Goal: Transaction & Acquisition: Purchase product/service

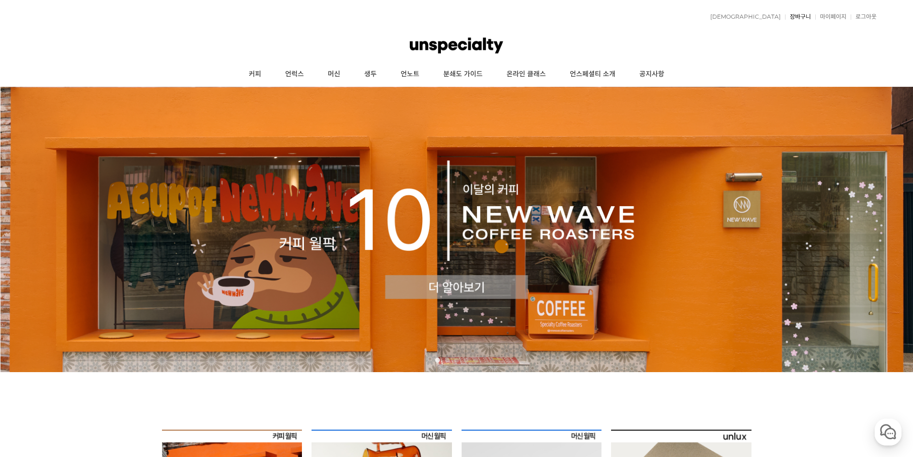
click at [808, 17] on link "장바구니" at bounding box center [798, 17] width 26 height 6
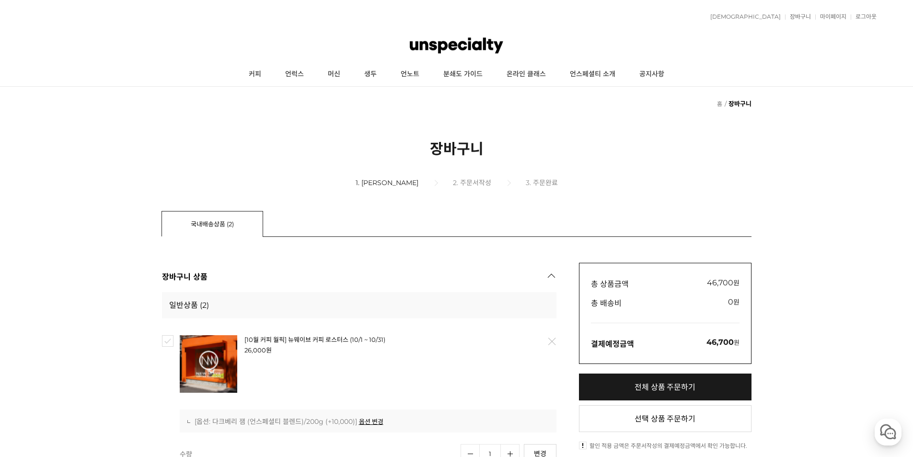
click at [685, 373] on link "전체 상품 주문하기" at bounding box center [665, 386] width 173 height 27
checkbox input "true"
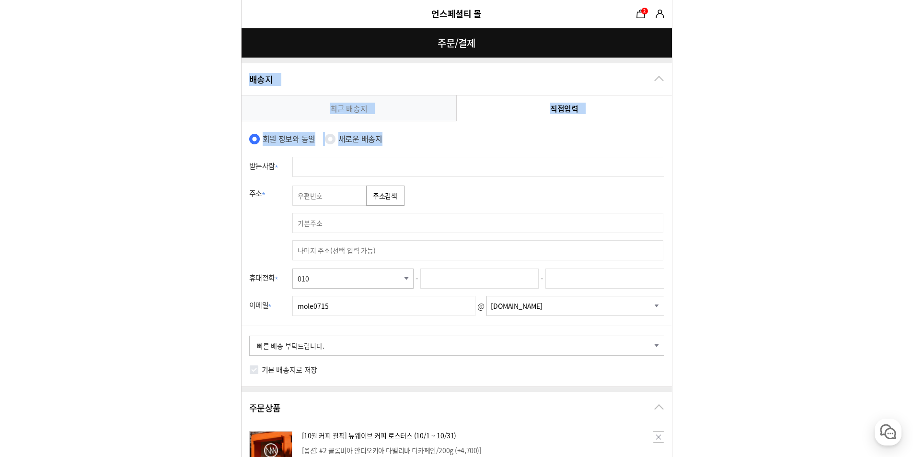
click at [374, 166] on input "text" at bounding box center [478, 167] width 372 height 20
click at [380, 138] on label "새로운 배송지" at bounding box center [360, 139] width 44 height 14
click at [469, 146] on div "회원 정보와 동일 새로운 배송지" at bounding box center [457, 142] width 430 height 21
click at [400, 113] on link "최근 배송지" at bounding box center [349, 107] width 215 height 25
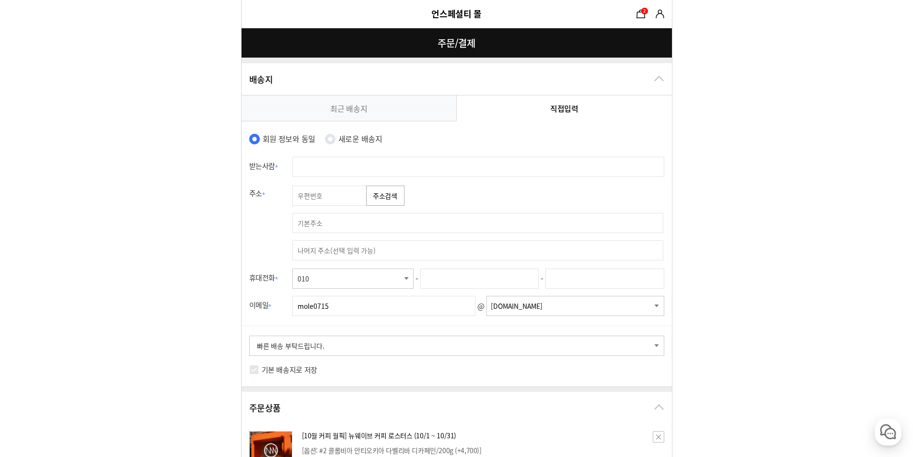
click at [567, 104] on link "직접입력" at bounding box center [564, 107] width 215 height 25
click at [323, 166] on input "text" at bounding box center [478, 167] width 372 height 20
type input "김주형"
click at [310, 196] on input "text" at bounding box center [330, 195] width 77 height 20
click at [377, 199] on button "주소검색" at bounding box center [385, 195] width 38 height 20
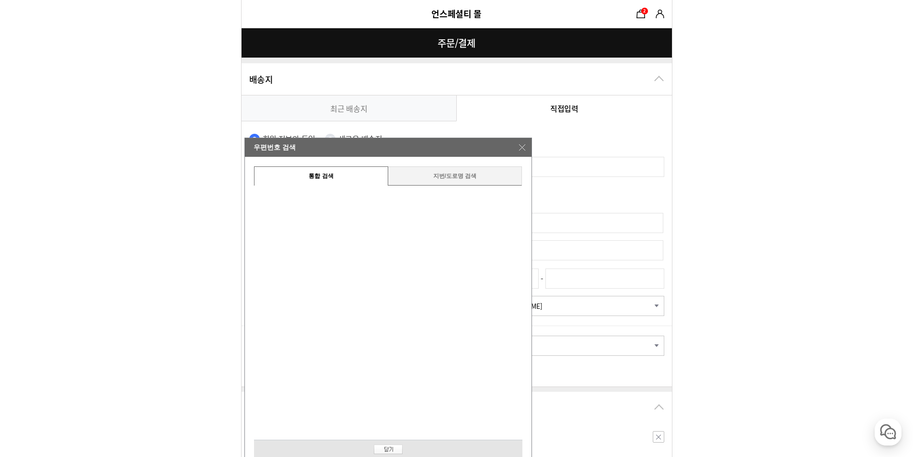
type input "06523"
type input "서울 서초구 신반포로 253 메이플 자이 2단지"
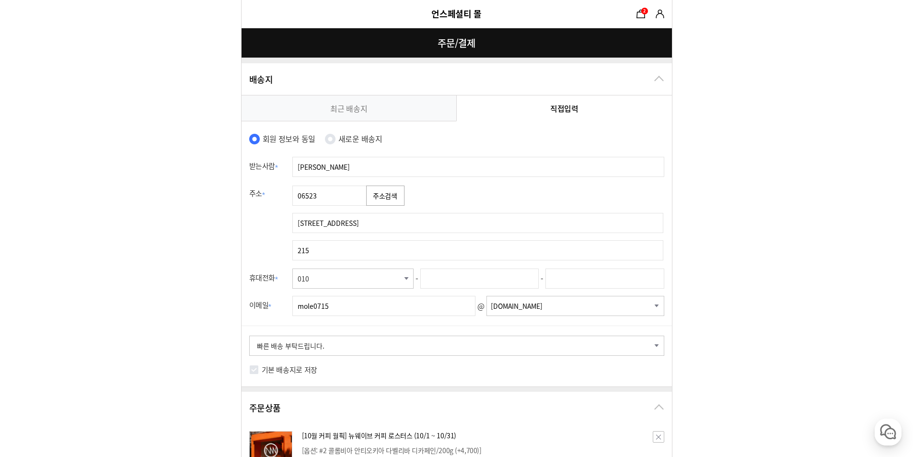
type input "215동 2501호"
click at [456, 272] on input "text" at bounding box center [479, 278] width 118 height 20
type input "5509"
click at [588, 269] on input "text" at bounding box center [604, 278] width 118 height 20
type input "5509"
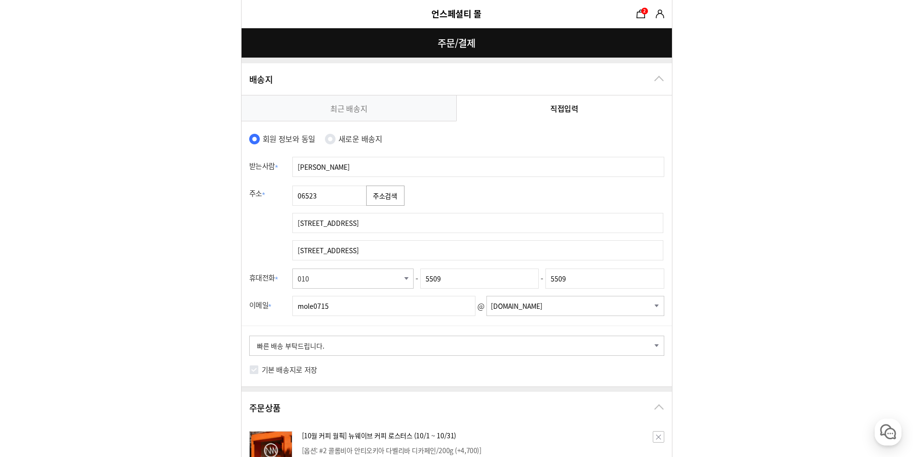
click at [547, 332] on div "-- 메시지 선택 (선택사항) -- 배송 전에 미리 연락바랍니다. 부재 시 경비실에 맡겨주세요. 부재 시 문 앞에 놓아주세요. 빠른 배송 부탁…" at bounding box center [457, 343] width 430 height 37
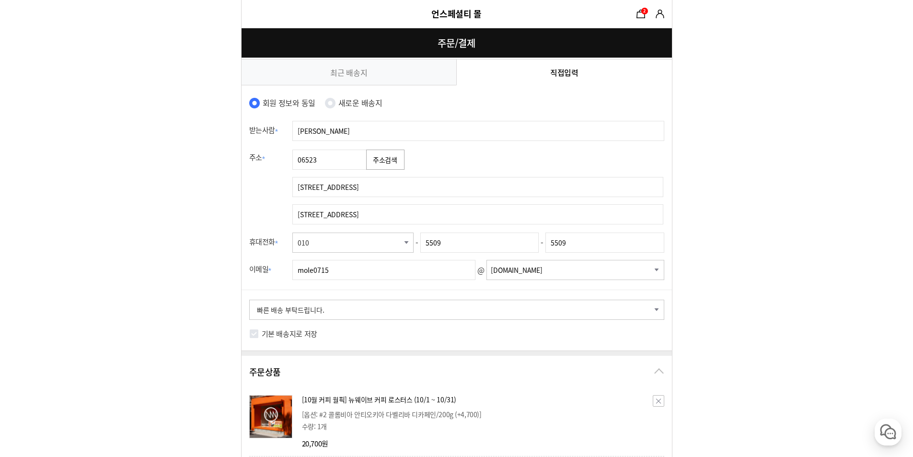
scroll to position [96, 0]
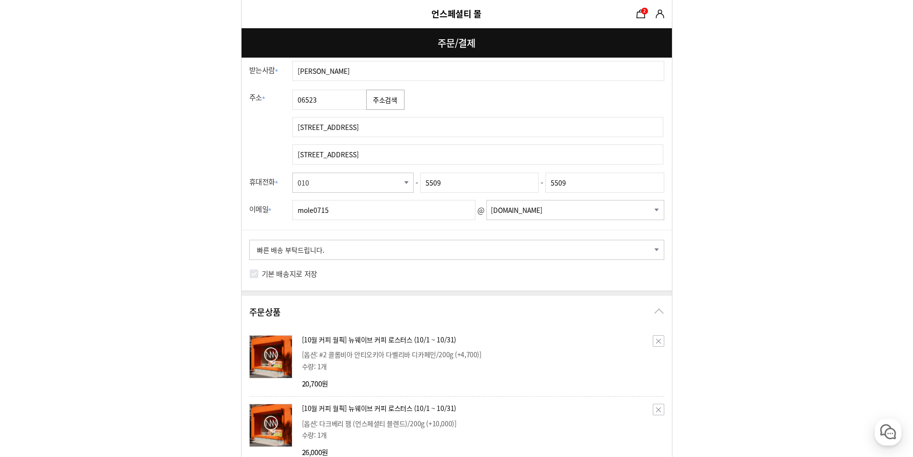
click at [303, 283] on div "기본 배송지로 저장" at bounding box center [457, 278] width 430 height 23
click at [307, 279] on label "기본 배송지로 저장" at bounding box center [290, 274] width 56 height 14
click at [259, 278] on input "기본 배송지로 저장" at bounding box center [254, 274] width 10 height 10
click at [81, 294] on form "주문 정보 undefined(mole0715@naver.com) 상품 수령 스토어픽업을 사용할 수 없는 상품이 포함되어 있어 일반 배송사만 선…" at bounding box center [456, 433] width 913 height 1059
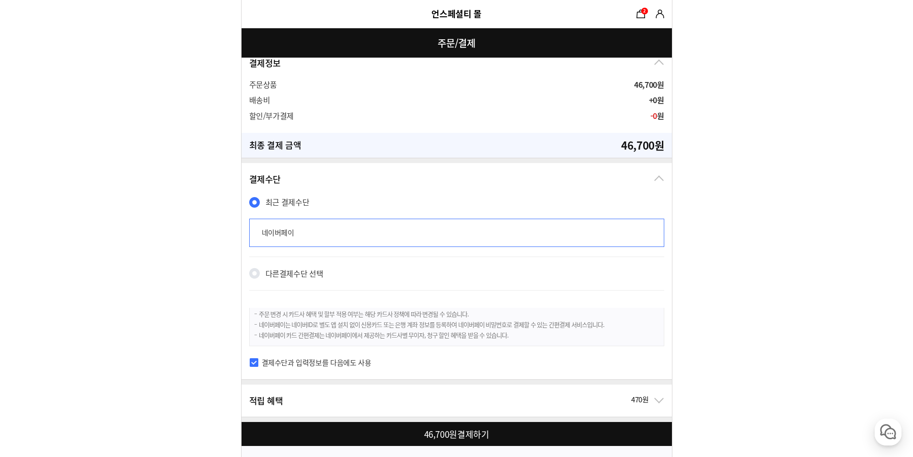
scroll to position [602, 0]
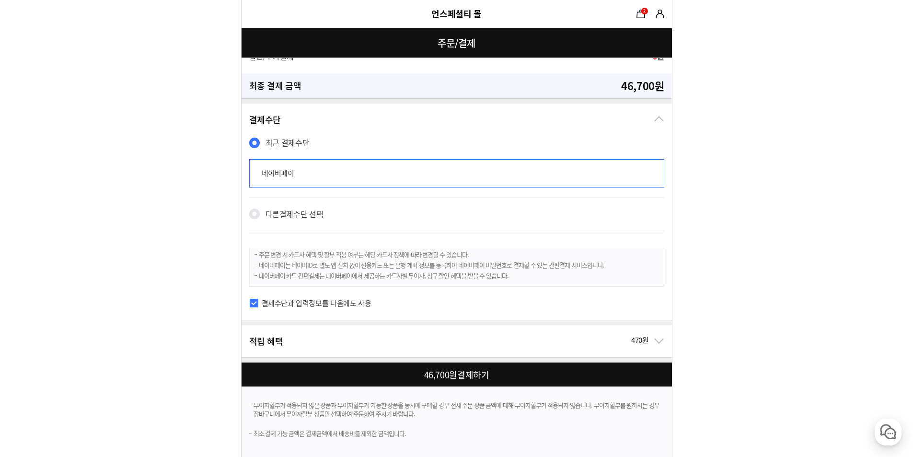
click at [440, 375] on div at bounding box center [459, 374] width 434 height 24
checkbox input "true"
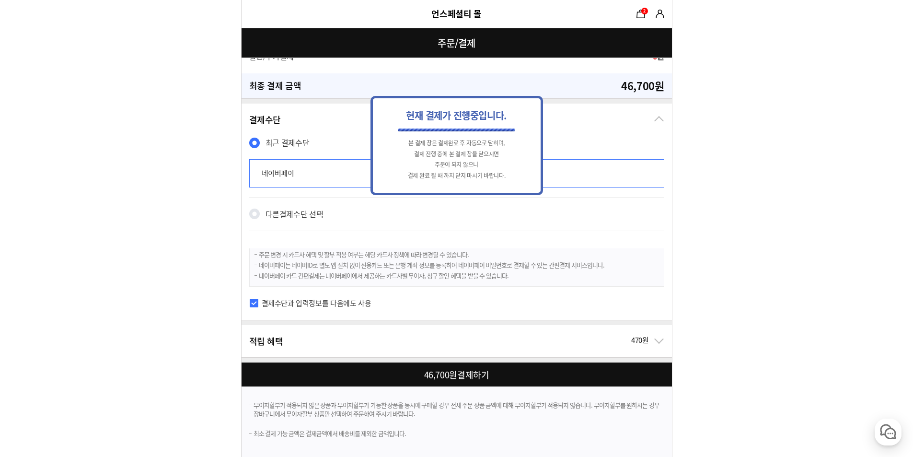
scroll to position [0, 0]
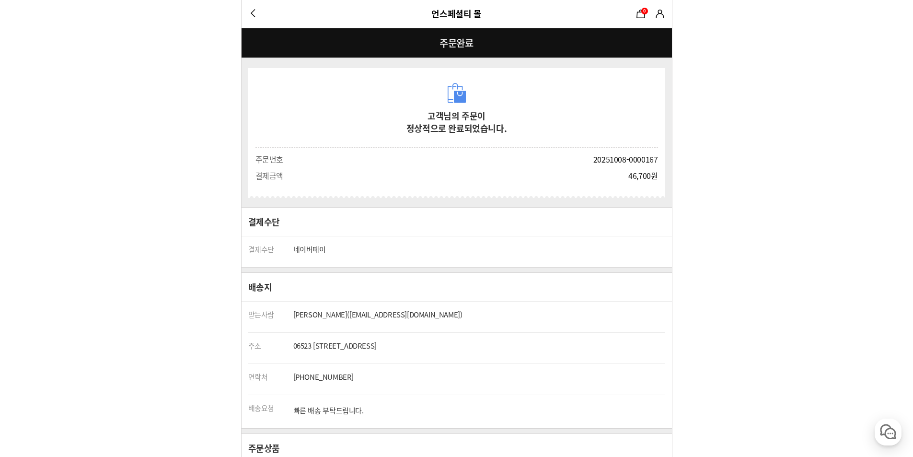
scroll to position [144, 0]
